Goal: Browse casually

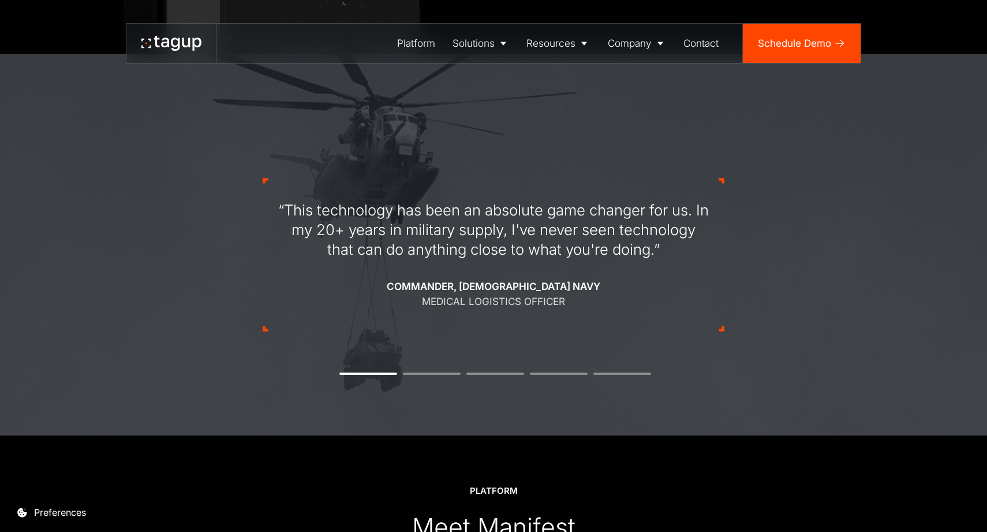
scroll to position [1203, 0]
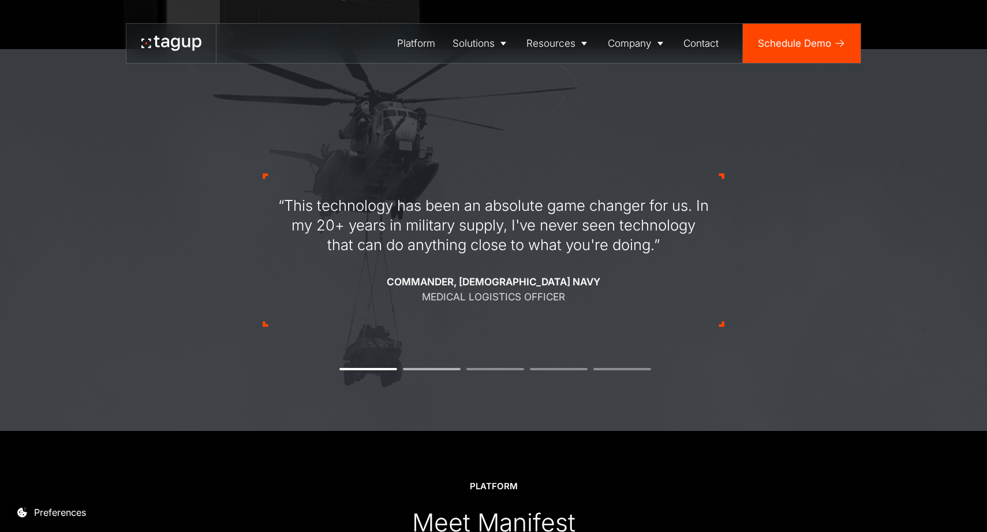
click at [421, 368] on li "2" at bounding box center [432, 369] width 58 height 2
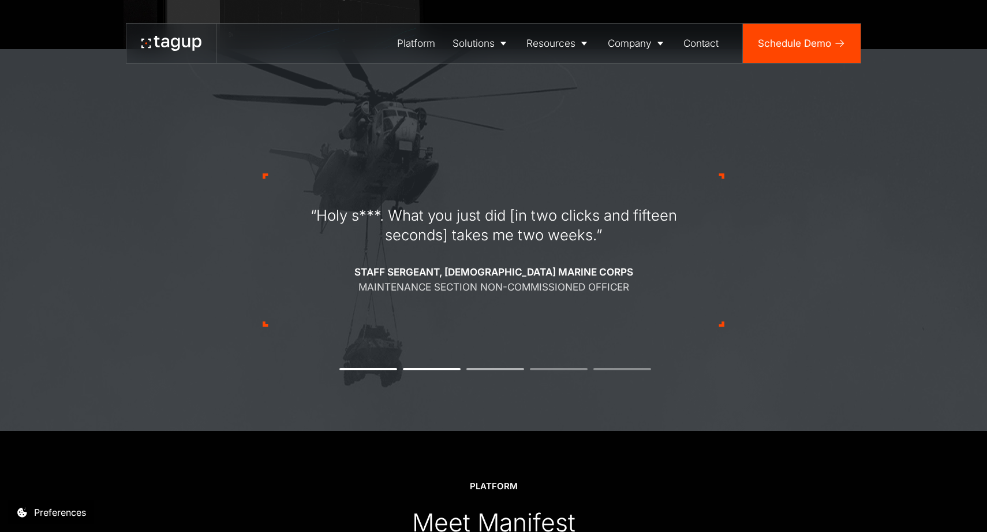
click at [486, 368] on li "3" at bounding box center [495, 369] width 58 height 2
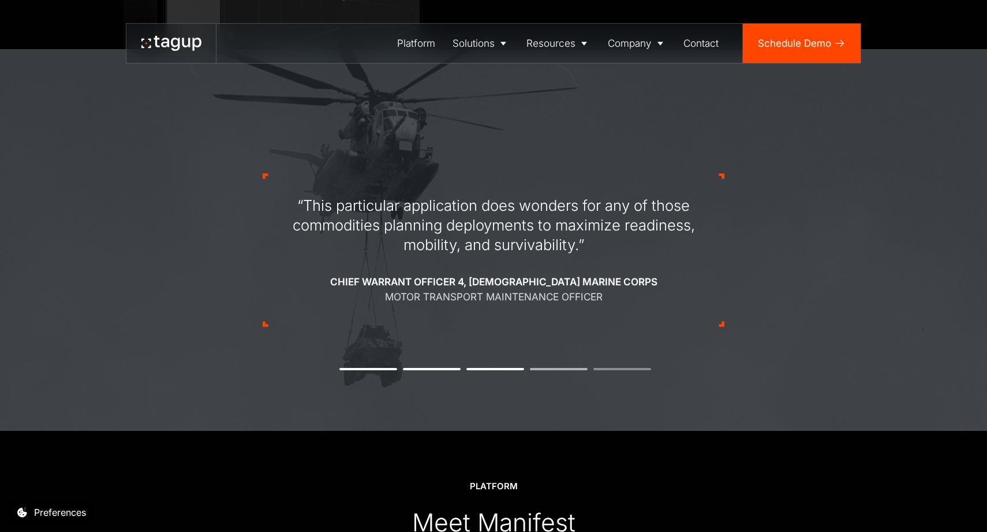
click at [550, 368] on li "4" at bounding box center [559, 369] width 58 height 2
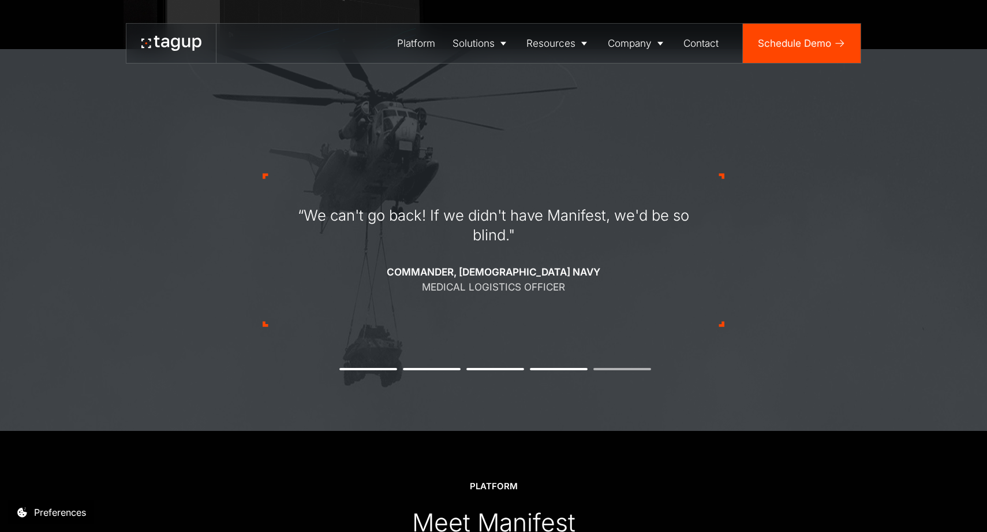
click at [612, 368] on li "5" at bounding box center [622, 369] width 58 height 2
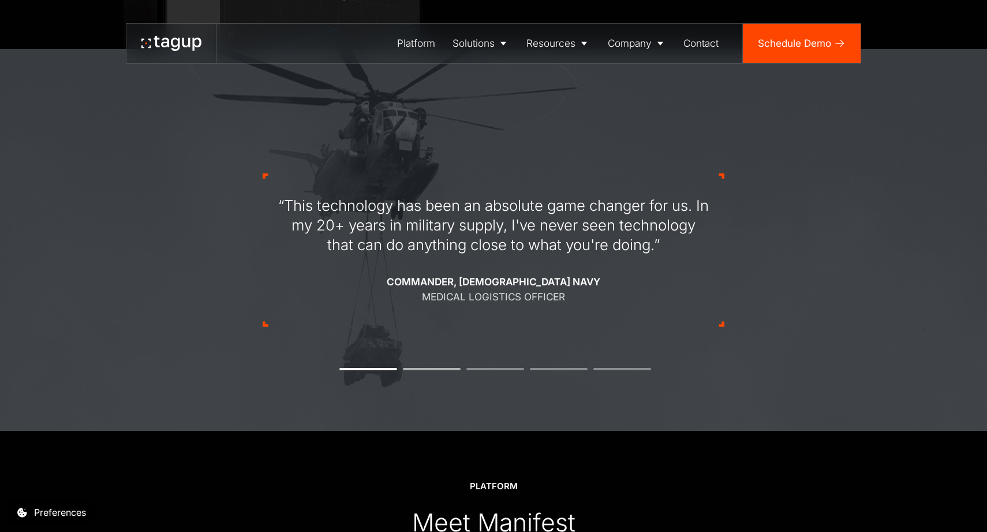
click at [433, 368] on li "2" at bounding box center [432, 369] width 58 height 2
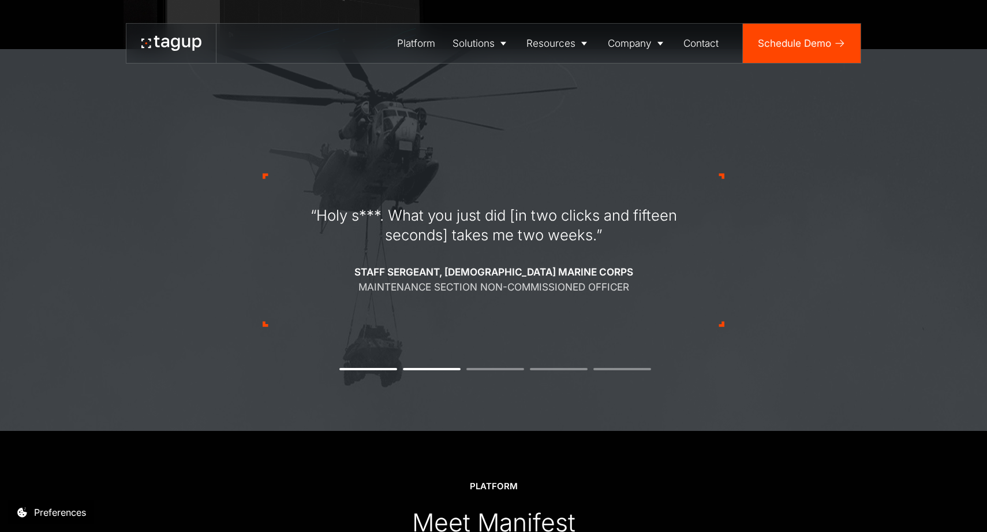
click at [377, 369] on button "1" at bounding box center [368, 369] width 58 height 2
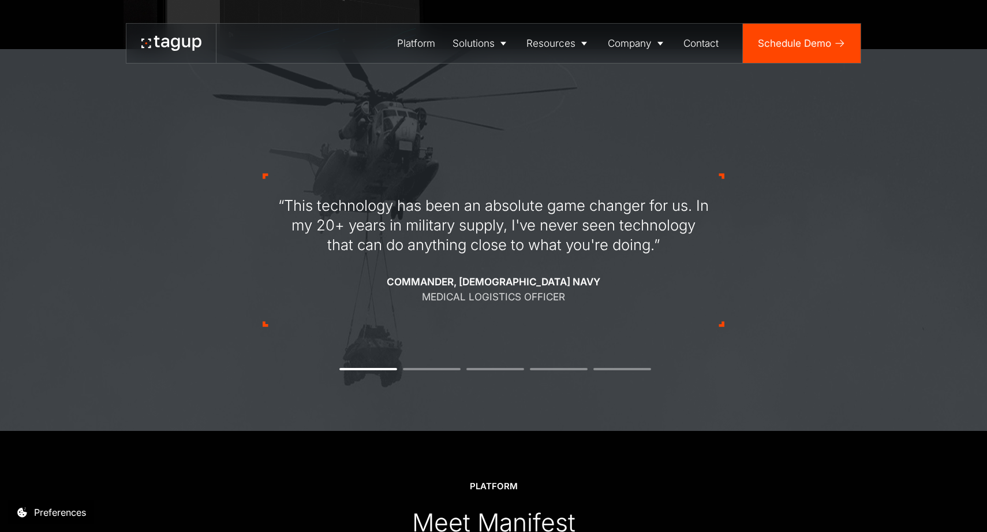
click at [441, 365] on div "“This technology has been an absolute game changer for us. In my 20+ years in m…" at bounding box center [494, 249] width 462 height 263
click at [441, 368] on li "2" at bounding box center [432, 369] width 58 height 2
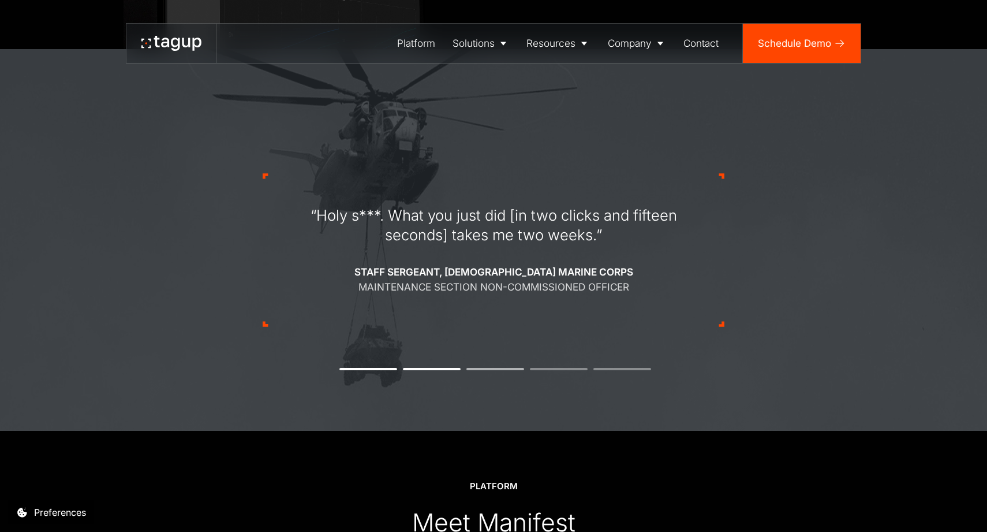
click at [495, 368] on li "3" at bounding box center [495, 369] width 58 height 2
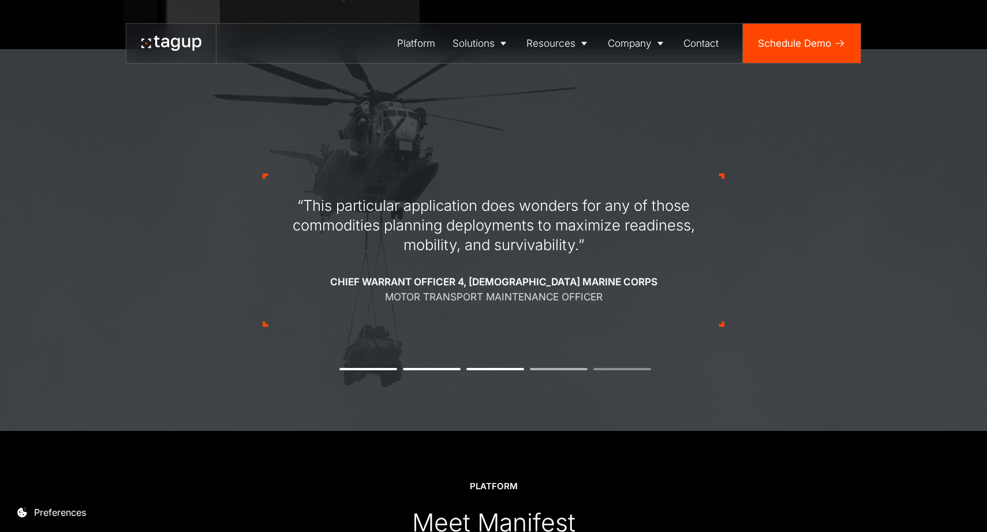
click at [554, 368] on li "4" at bounding box center [559, 369] width 58 height 2
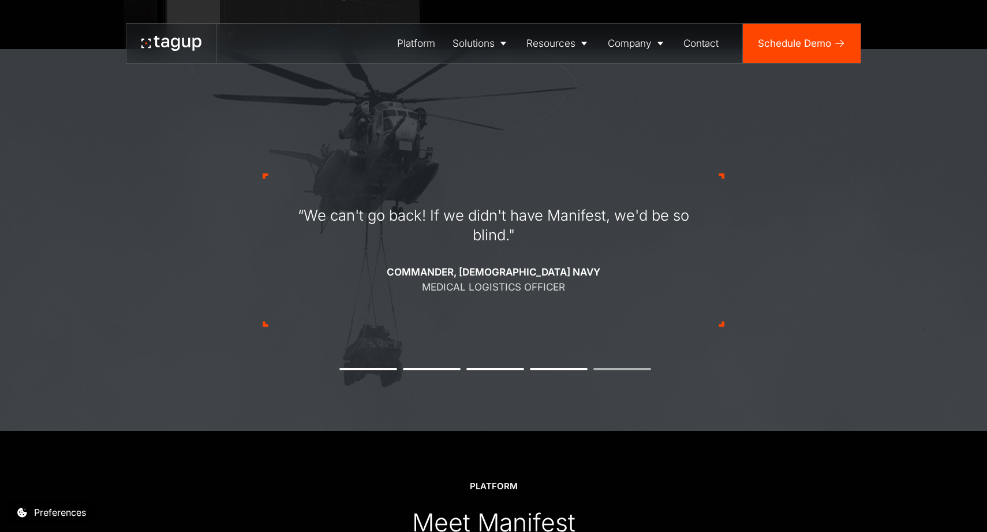
click at [620, 368] on li "5" at bounding box center [622, 369] width 58 height 2
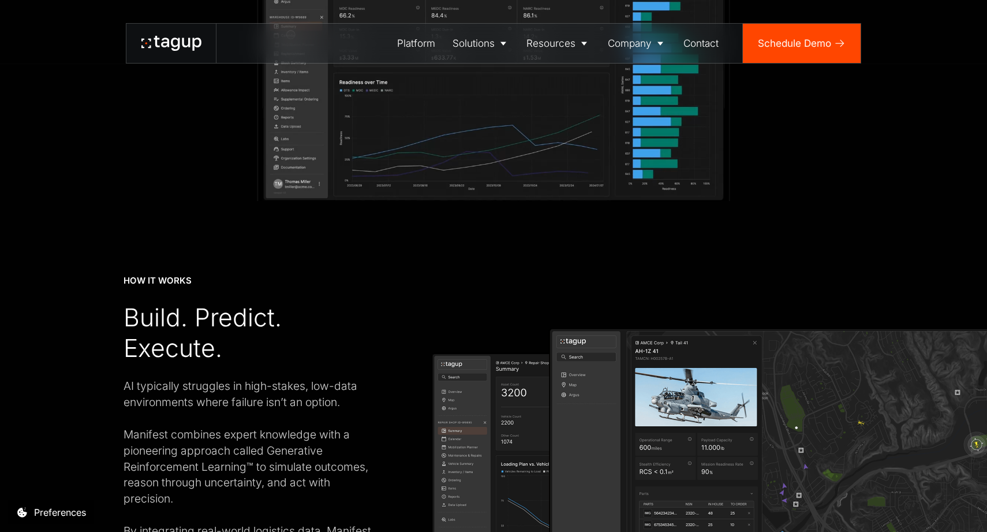
scroll to position [1765, 0]
